Goal: Task Accomplishment & Management: Manage account settings

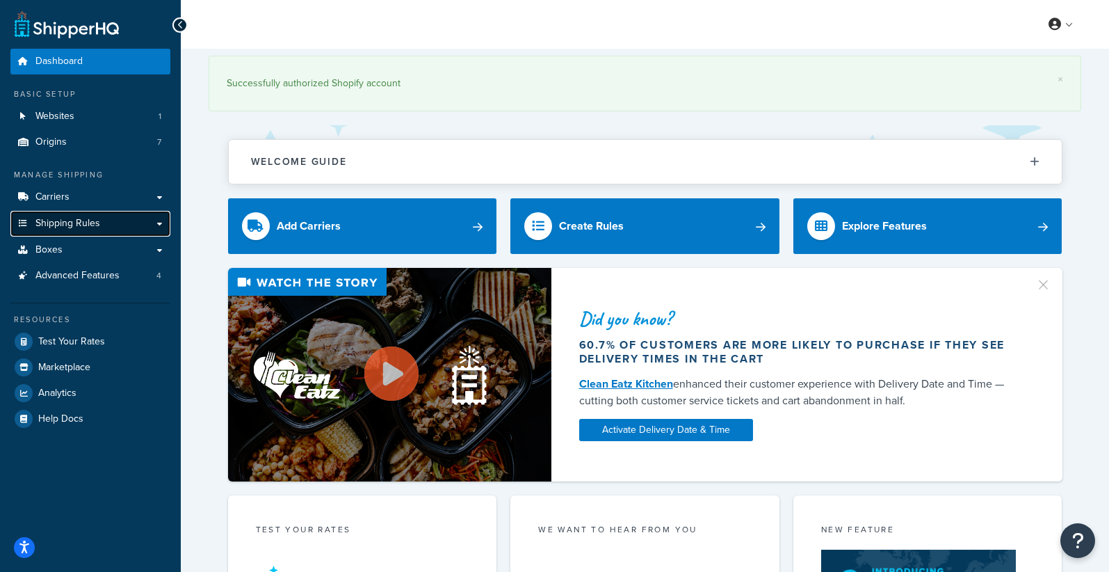
click at [74, 225] on span "Shipping Rules" at bounding box center [67, 224] width 65 height 12
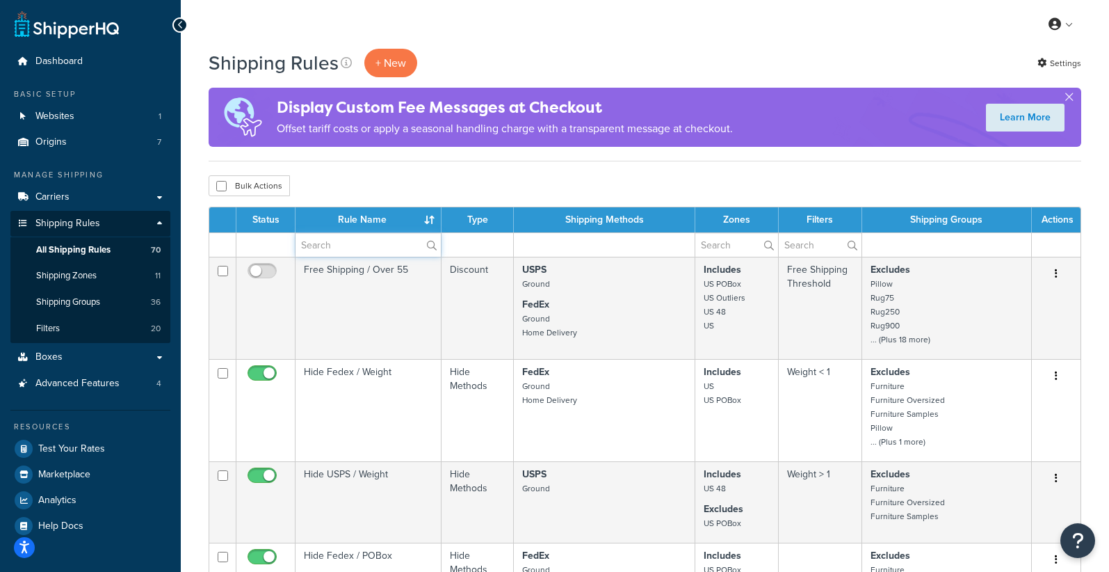
click at [383, 248] on input "text" at bounding box center [368, 245] width 145 height 24
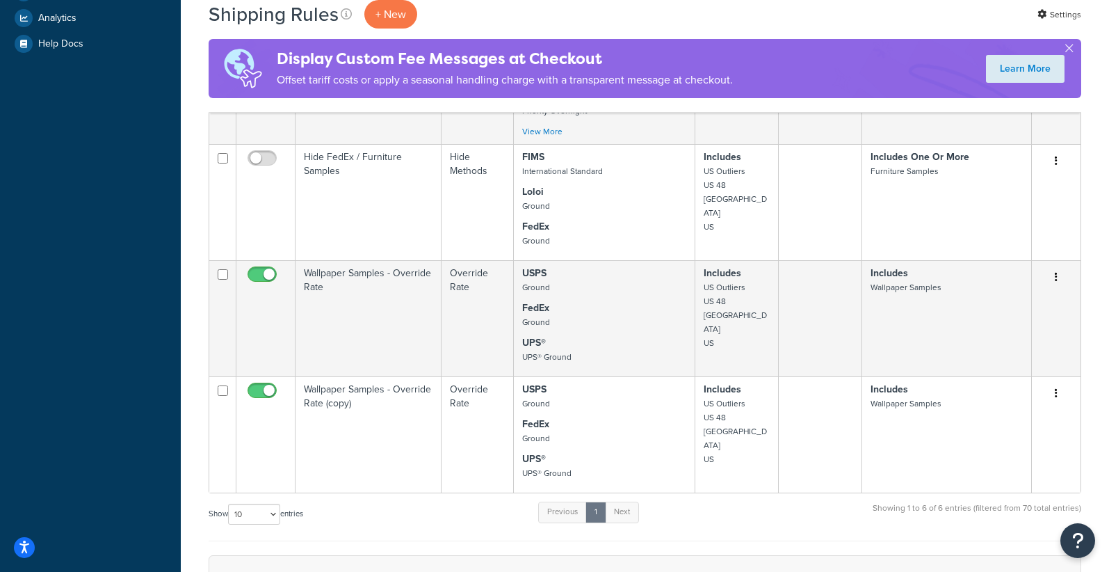
scroll to position [483, 0]
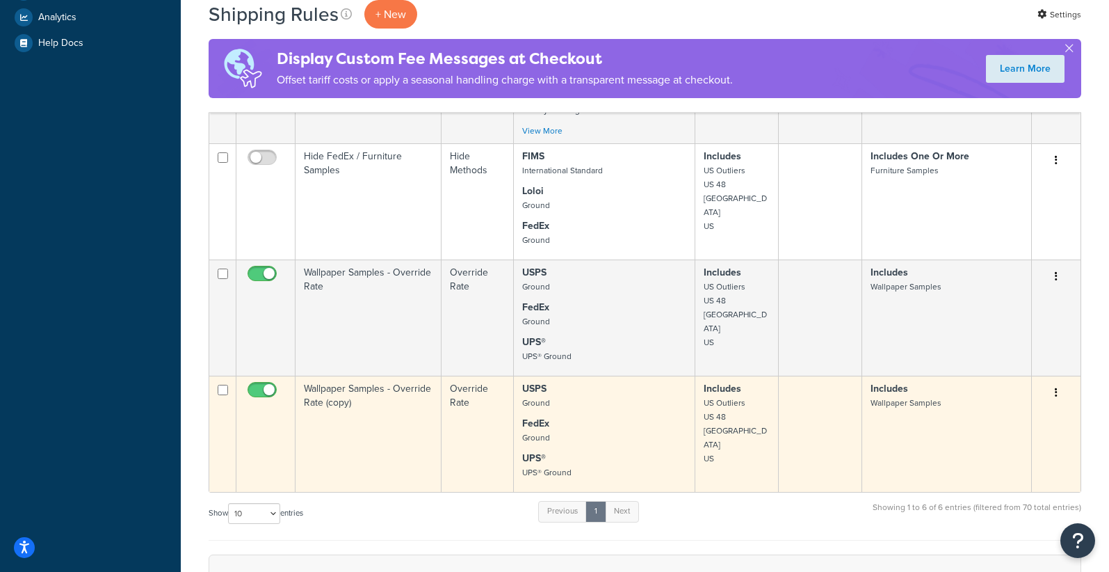
type input "sample"
click at [1056, 387] on icon "button" at bounding box center [1056, 392] width 3 height 10
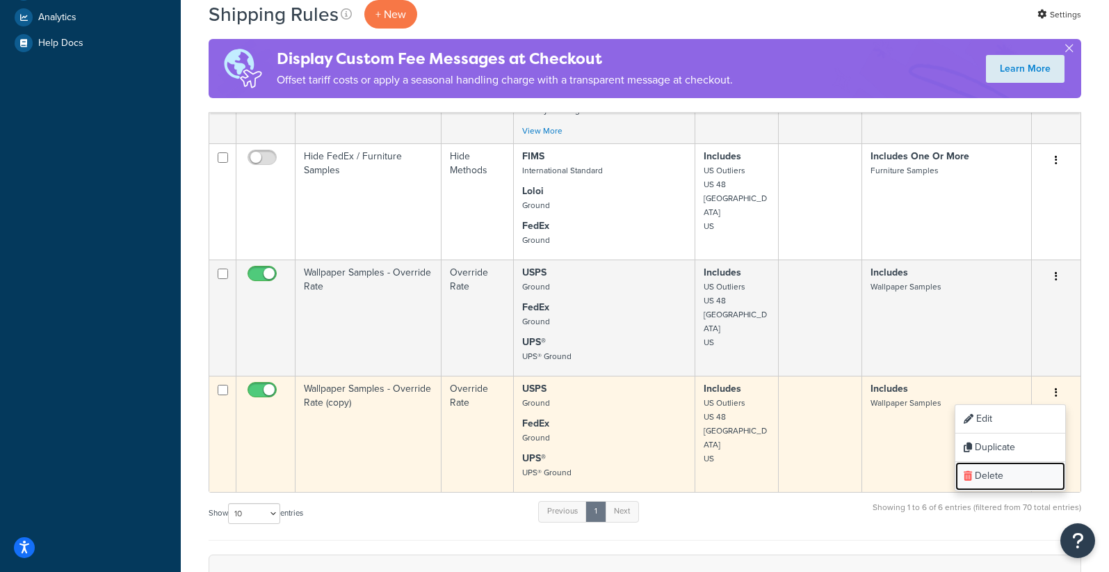
click at [1006, 462] on link "Delete" at bounding box center [1011, 476] width 110 height 29
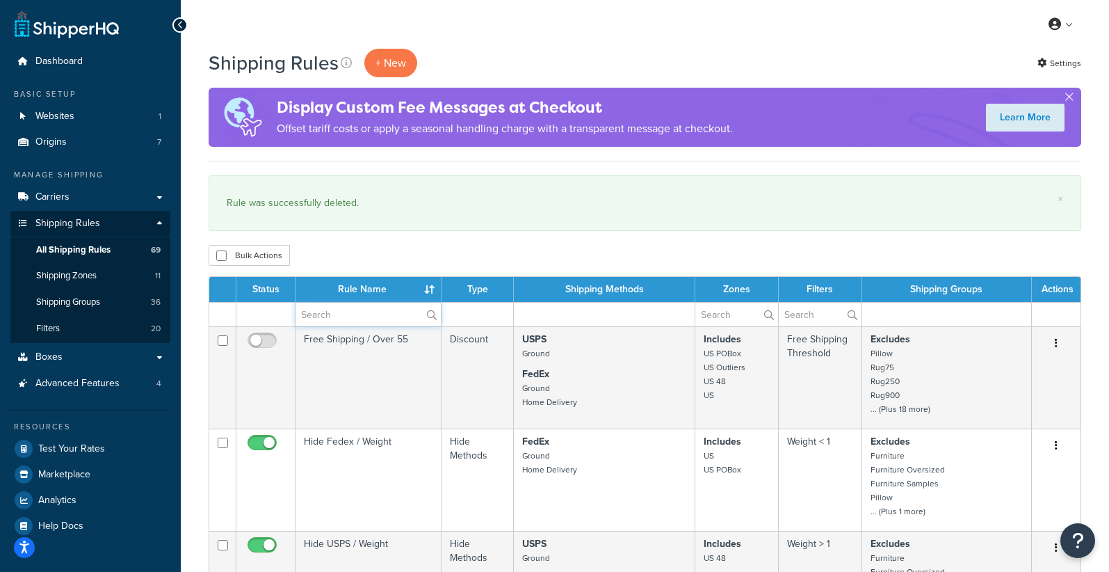
click at [376, 305] on input "text" at bounding box center [368, 315] width 145 height 24
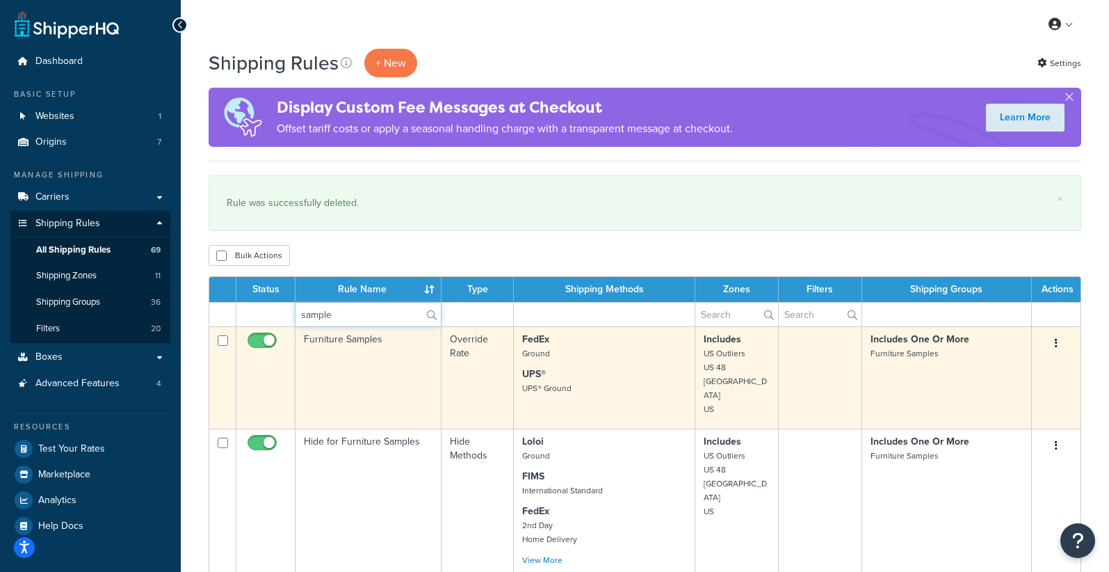
type input "sample"
click at [341, 353] on td "Furniture Samples" at bounding box center [369, 377] width 146 height 102
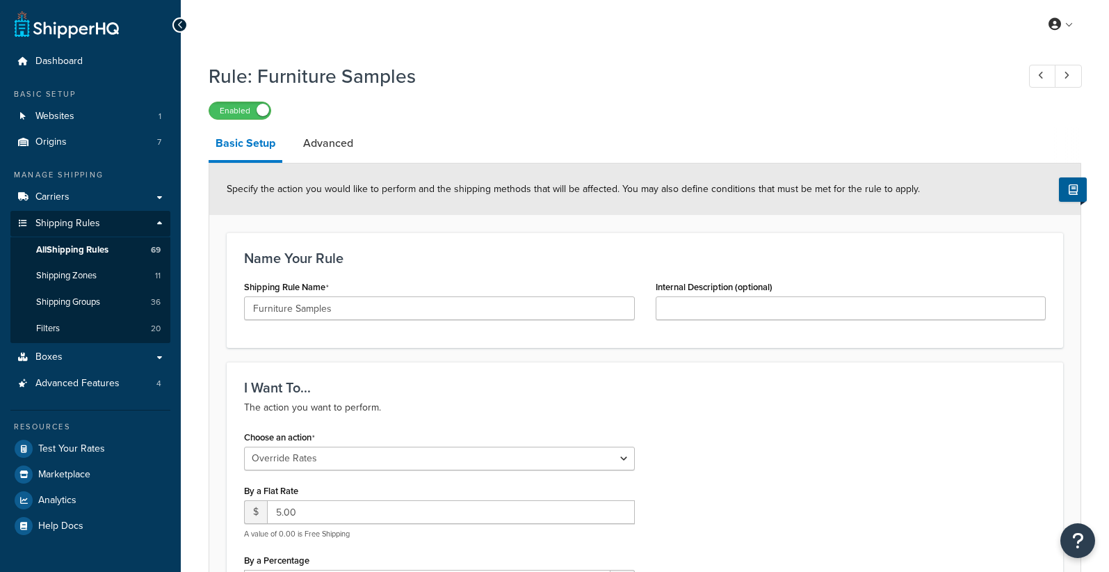
select select "OVERRIDE"
